Goal: Use online tool/utility: Use online tool/utility

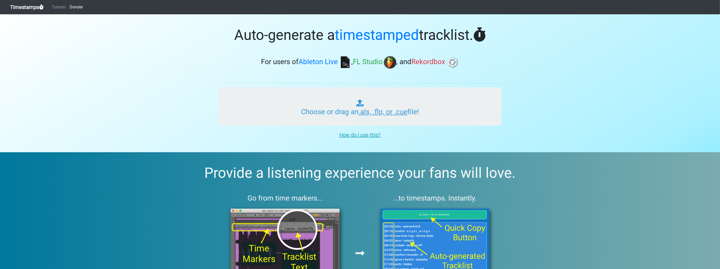
click at [333, 97] on input "Choose or drag an .als, .flp, or .cue file!" at bounding box center [359, 106] width 283 height 38
type input "C:\fakepath\sparklequeen87 MIX_2.flp"
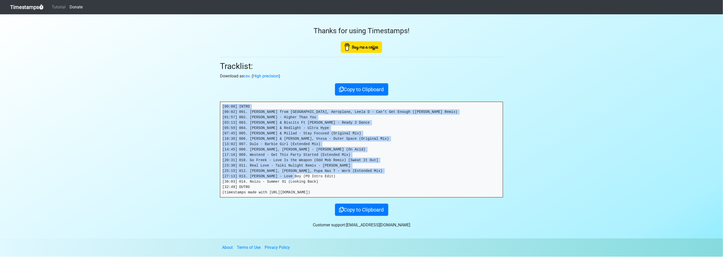
drag, startPoint x: 259, startPoint y: 187, endPoint x: 208, endPoint y: 105, distance: 96.4
click at [208, 105] on section "Thanks for using Timestamps! Tracklist: Download as csv . ( High precision ) Co…" at bounding box center [361, 126] width 723 height 224
drag, startPoint x: 208, startPoint y: 105, endPoint x: 261, endPoint y: 112, distance: 53.3
copy pre "[00:00] INTRO [00:02] 001. Dimitri from Paris, Aeroplane, Leela D - Can't Get E…"
